Goal: Transaction & Acquisition: Purchase product/service

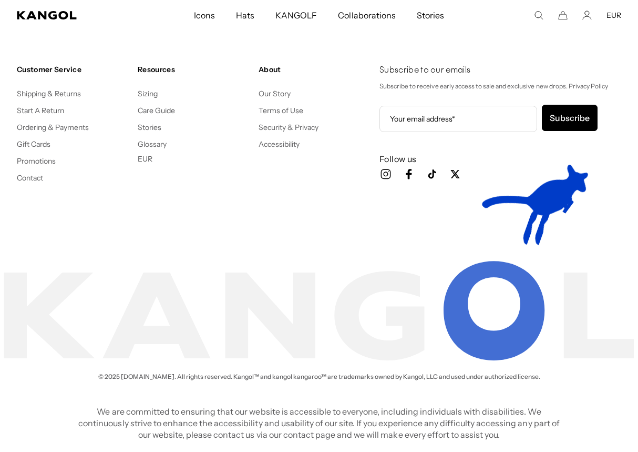
scroll to position [0, 217]
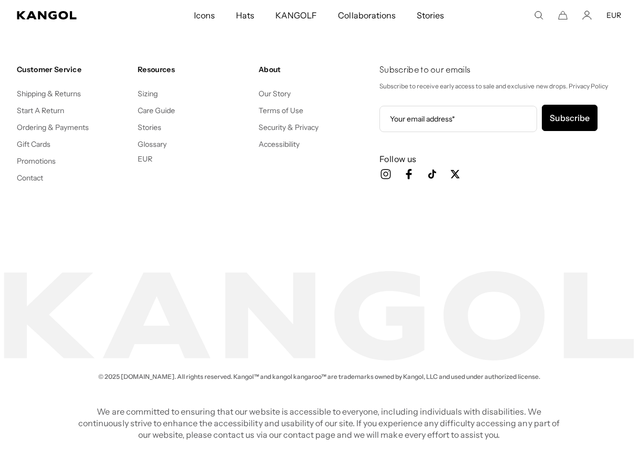
scroll to position [0, 217]
